Goal: Subscribe to service/newsletter

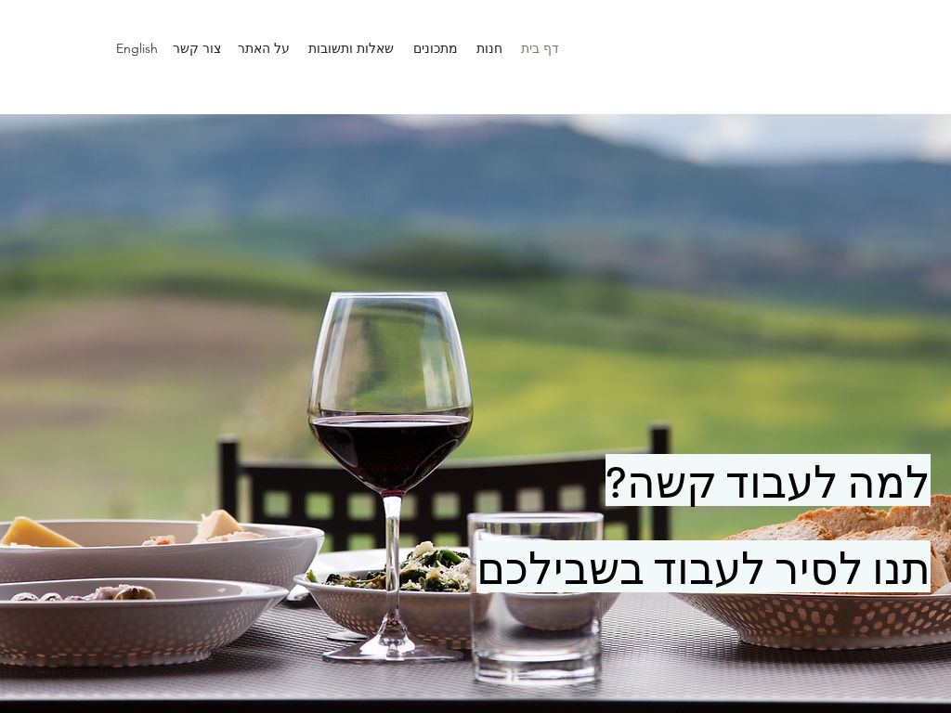
scroll to position [3641, 0]
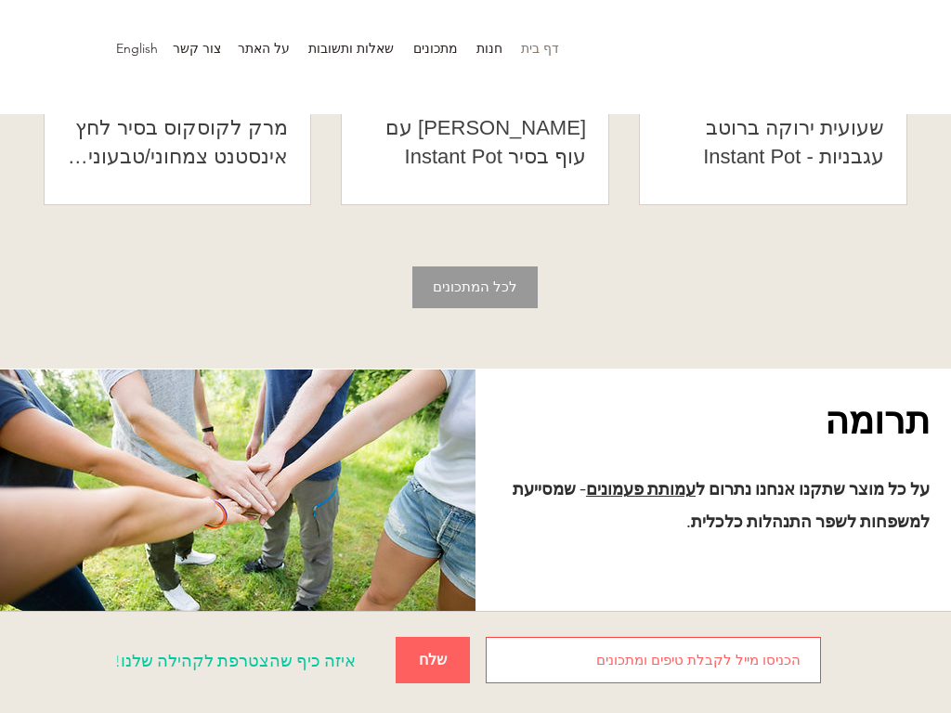
click at [433, 651] on span "שלח" at bounding box center [433, 660] width 28 height 20
click at [653, 651] on input "main content" at bounding box center [652, 660] width 335 height 46
type input "[EMAIL_ADDRESS][DOMAIN_NAME]"
click at [395, 637] on button "שלח" at bounding box center [432, 660] width 74 height 46
click at [433, 651] on span "שלח" at bounding box center [433, 660] width 28 height 20
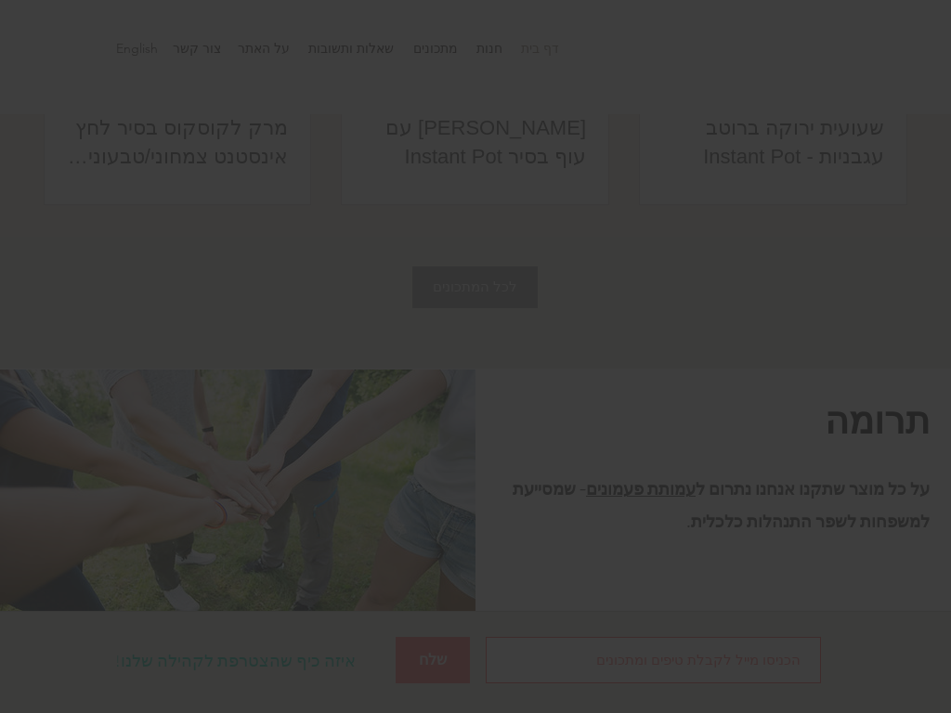
scroll to position [0, 0]
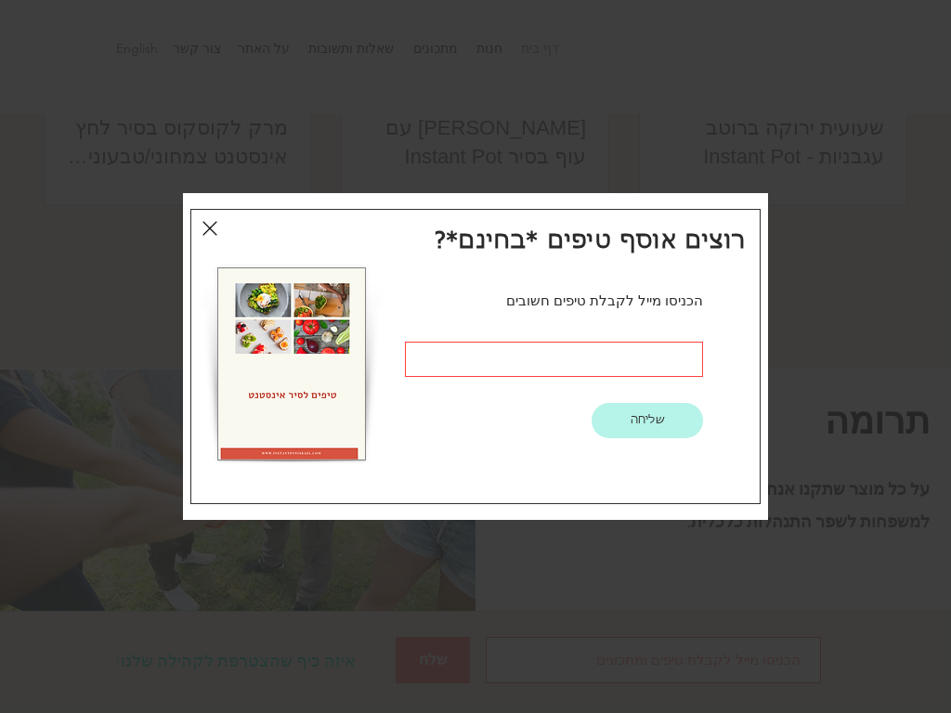
click at [553, 359] on input "טיפים חינם" at bounding box center [554, 359] width 298 height 35
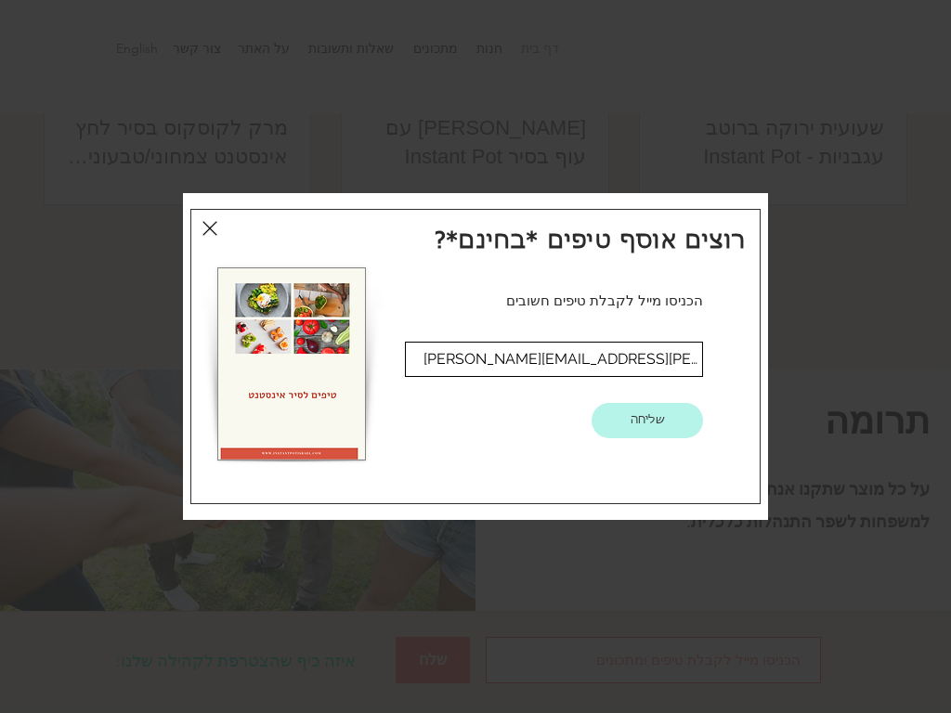
type input "[PERSON_NAME][EMAIL_ADDRESS][PERSON_NAME][DOMAIN_NAME]"
click at [591, 403] on button "שליחה" at bounding box center [646, 420] width 111 height 35
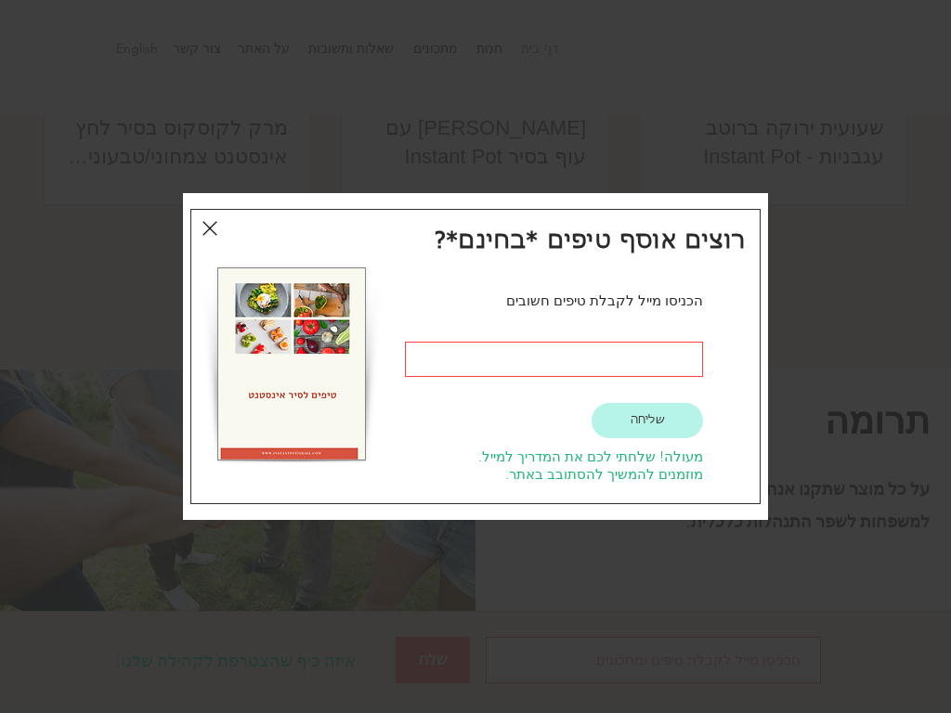
click at [647, 420] on span "שליחה" at bounding box center [647, 421] width 34 height 16
click at [553, 359] on input "main content" at bounding box center [554, 359] width 298 height 35
type input "[EMAIL_ADDRESS][DOMAIN_NAME]"
click at [591, 403] on button "שליחה" at bounding box center [646, 420] width 111 height 35
click at [647, 420] on span "שליחה" at bounding box center [647, 421] width 34 height 16
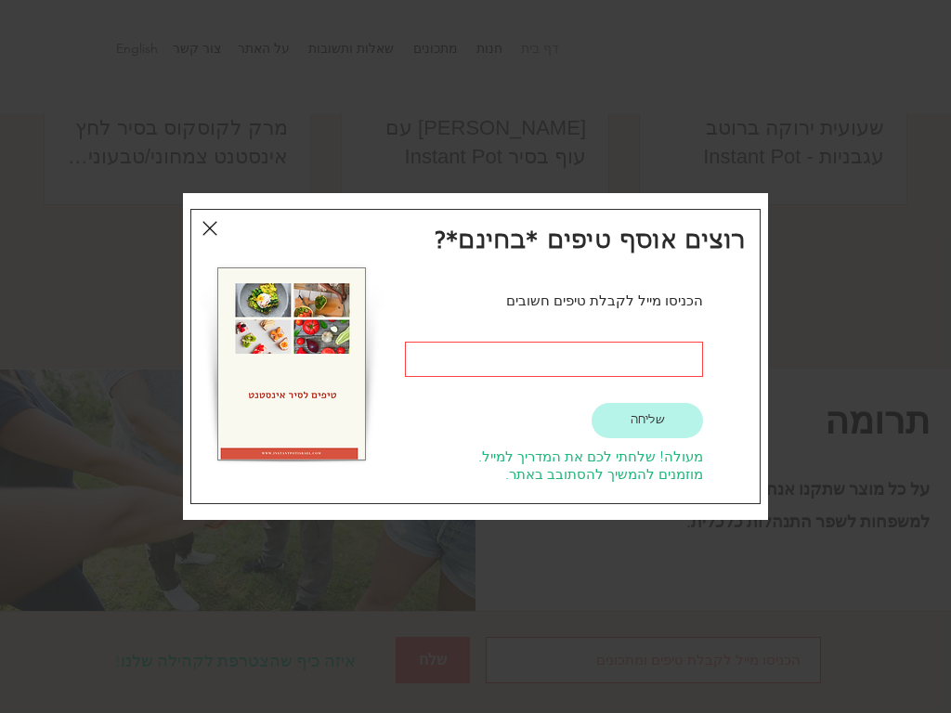
click at [553, 359] on input "main content" at bounding box center [554, 359] width 298 height 35
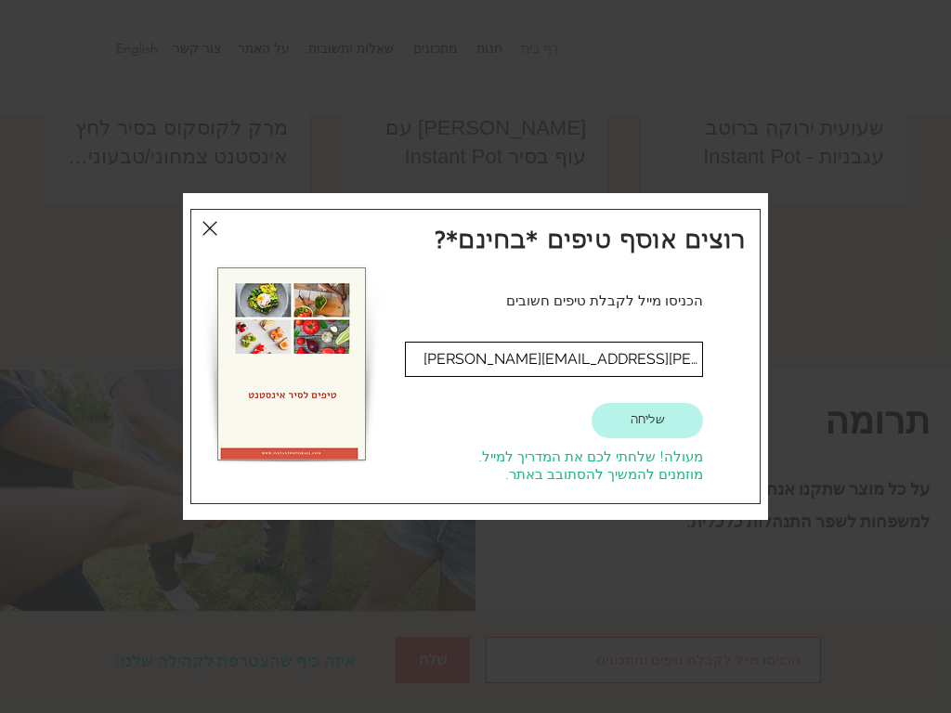
type input "[PERSON_NAME][EMAIL_ADDRESS][PERSON_NAME][DOMAIN_NAME]"
click at [591, 403] on button "שליחה" at bounding box center [646, 420] width 111 height 35
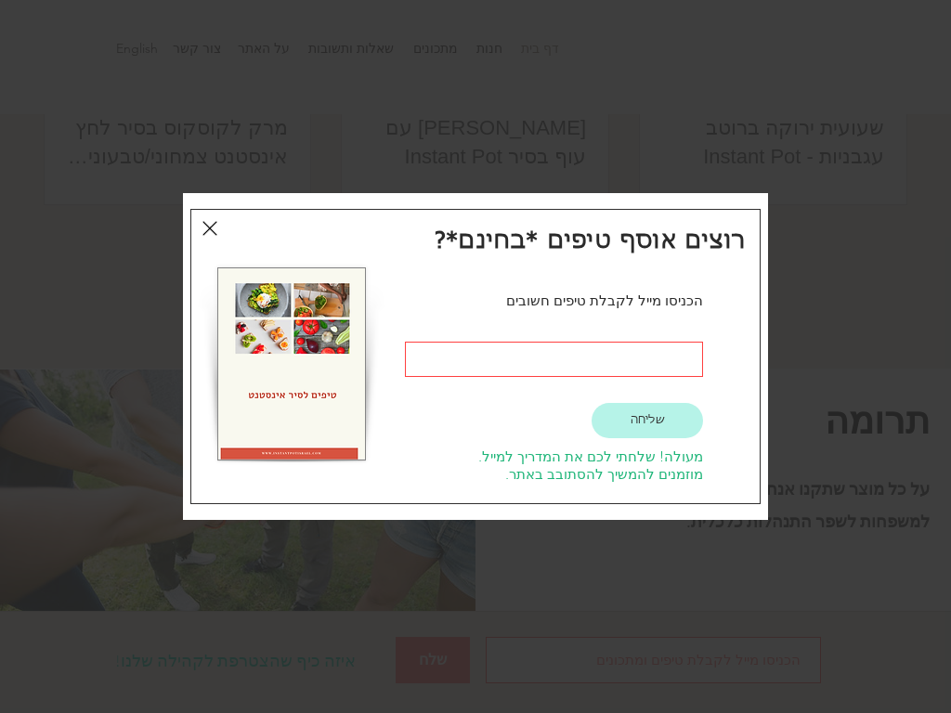
click at [647, 420] on span "שליחה" at bounding box center [647, 421] width 34 height 16
click at [553, 359] on input "main content" at bounding box center [554, 359] width 298 height 35
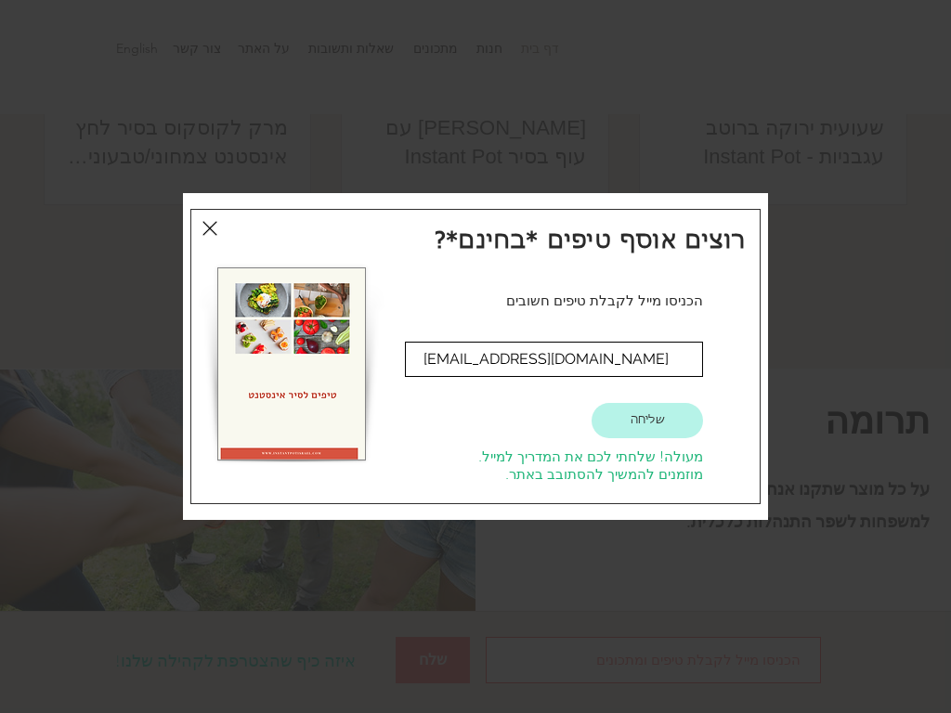
type input "[EMAIL_ADDRESS][DOMAIN_NAME]"
click at [591, 403] on button "שליחה" at bounding box center [646, 420] width 111 height 35
click at [647, 420] on span "שליחה" at bounding box center [647, 421] width 34 height 16
